Goal: Task Accomplishment & Management: Manage account settings

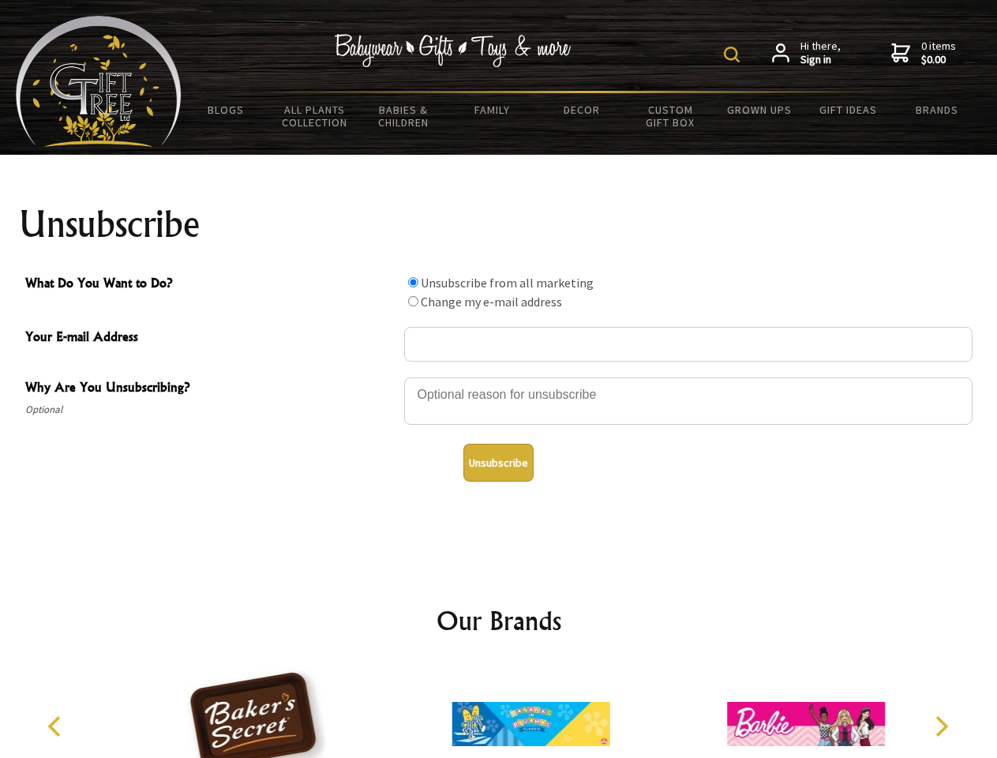
click at [734, 54] on img at bounding box center [732, 55] width 16 height 16
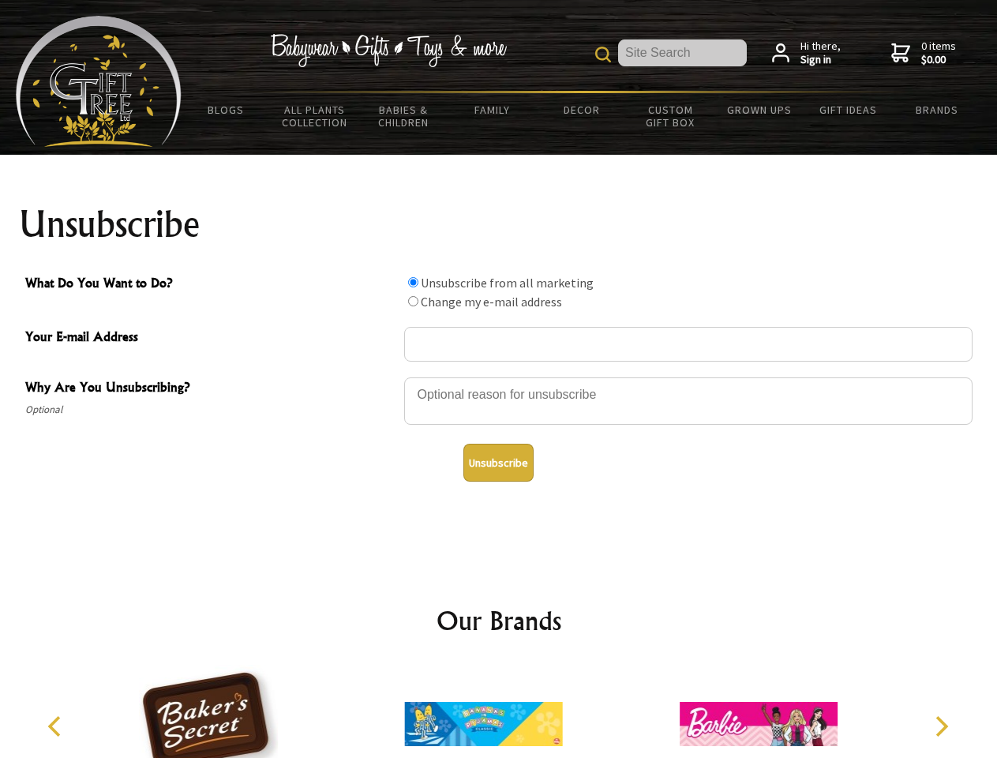
click at [499, 376] on div at bounding box center [688, 403] width 568 height 55
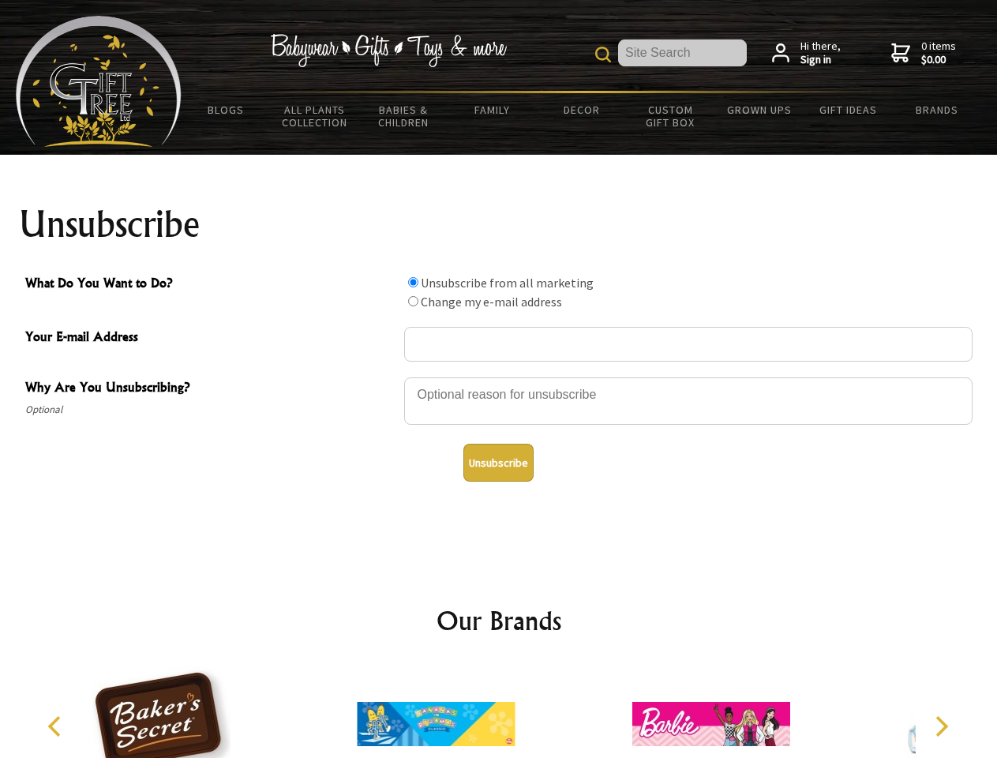
click at [413, 282] on input "What Do You Want to Do?" at bounding box center [413, 282] width 10 height 10
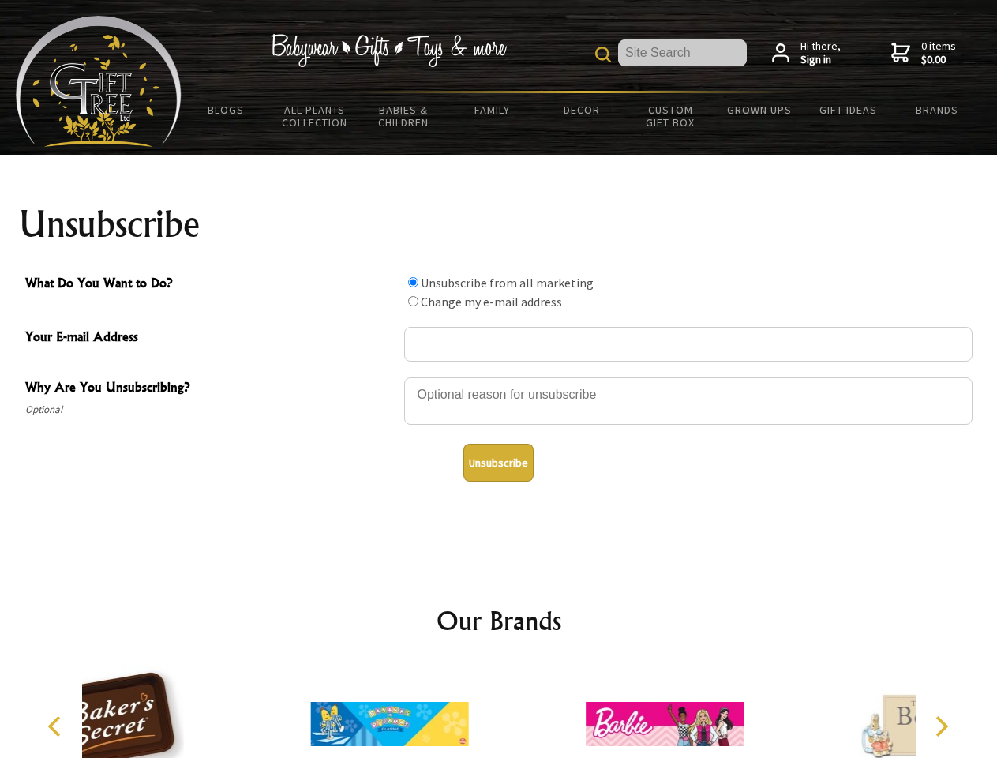
click at [413, 301] on input "What Do You Want to Do?" at bounding box center [413, 301] width 10 height 10
radio input "true"
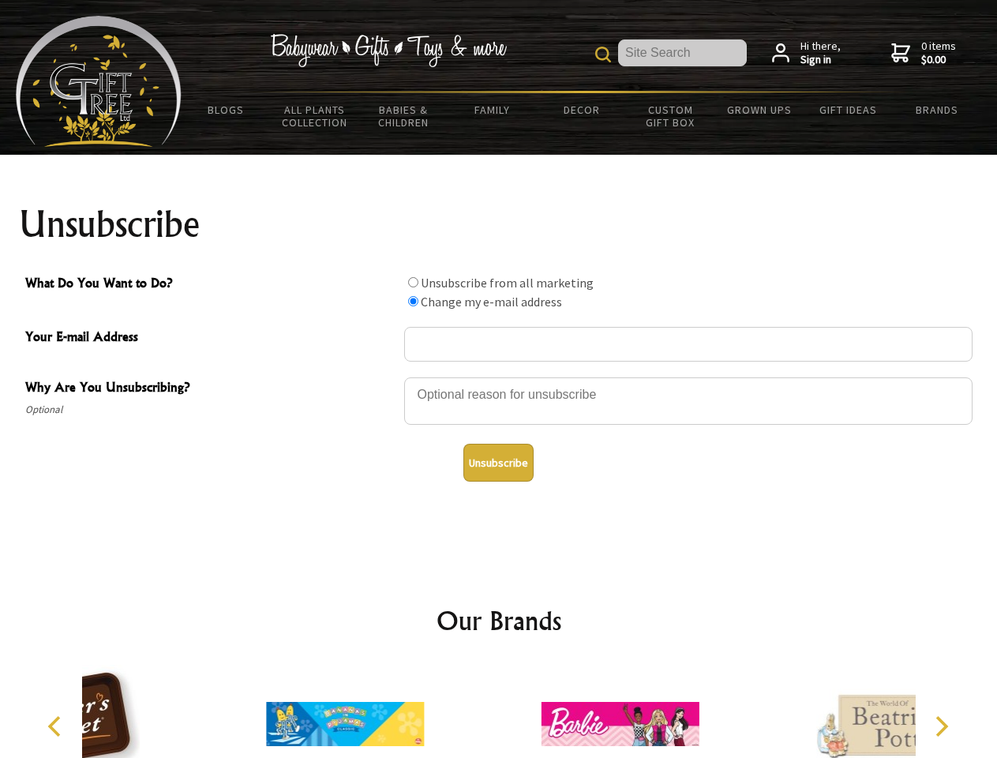
click at [498, 462] on button "Unsubscribe" at bounding box center [498, 463] width 70 height 38
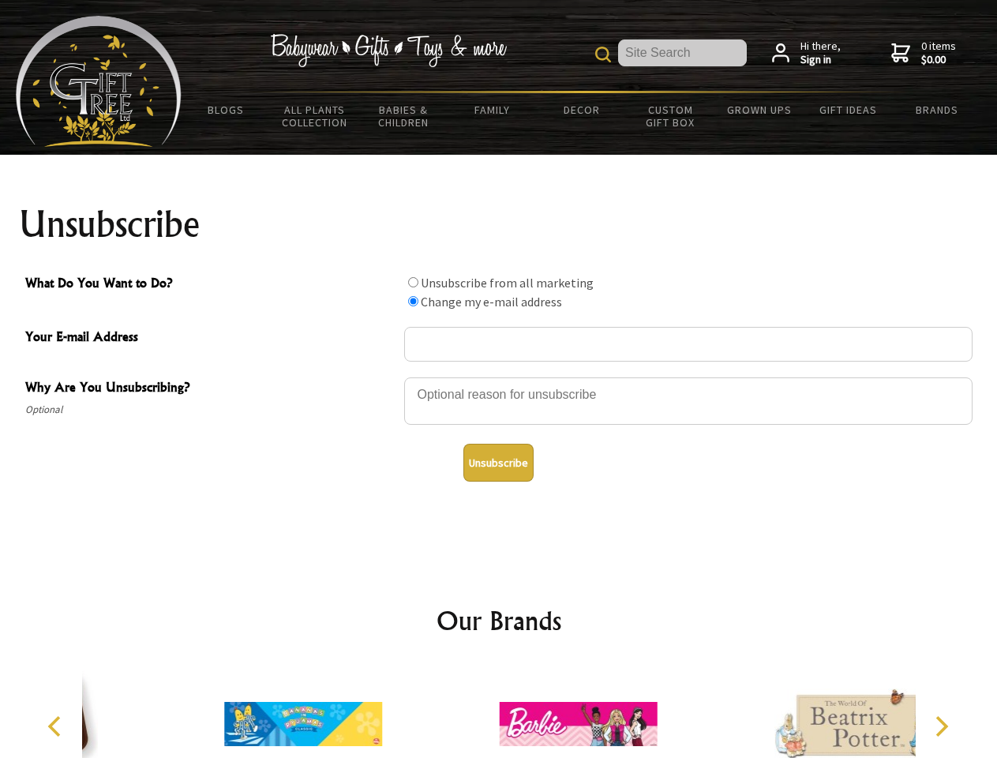
click at [57, 726] on icon "Previous" at bounding box center [56, 726] width 21 height 21
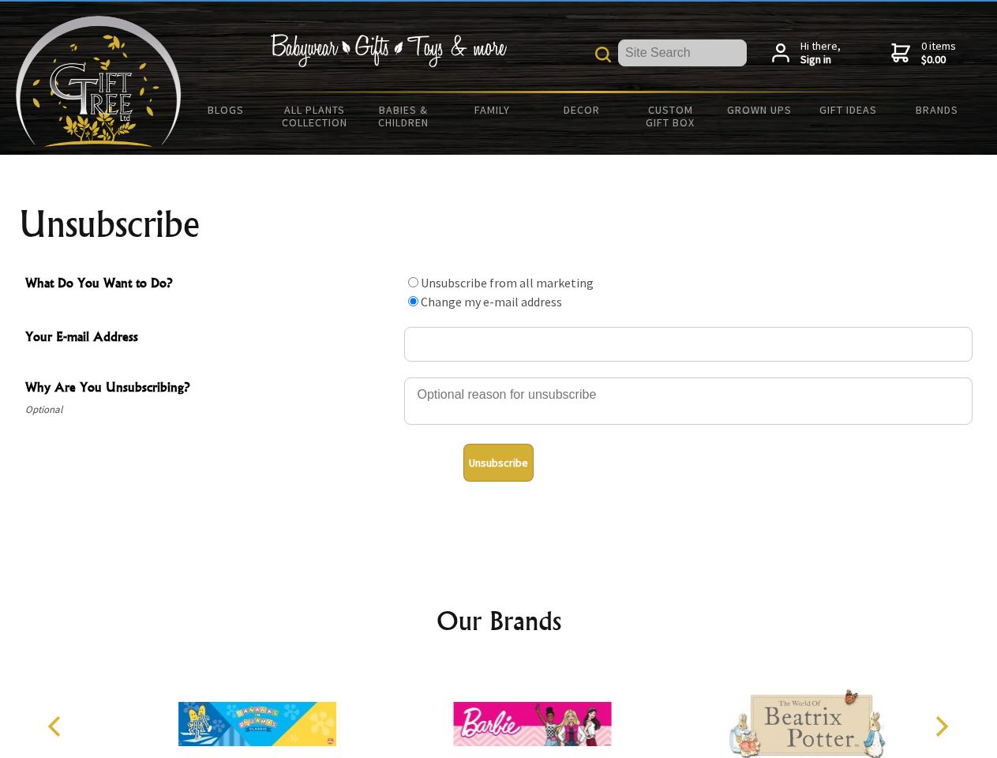
click at [941, 726] on icon "Next" at bounding box center [940, 726] width 21 height 21
